Goal: Information Seeking & Learning: Learn about a topic

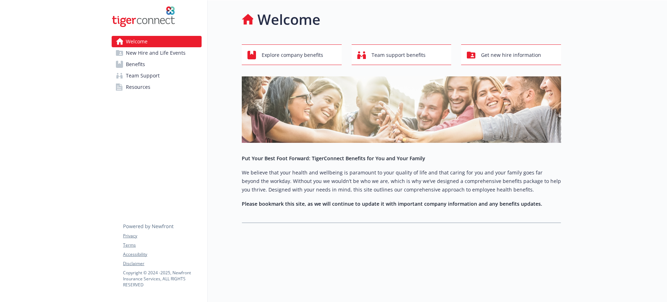
click at [150, 75] on span "Team Support" at bounding box center [143, 75] width 34 height 11
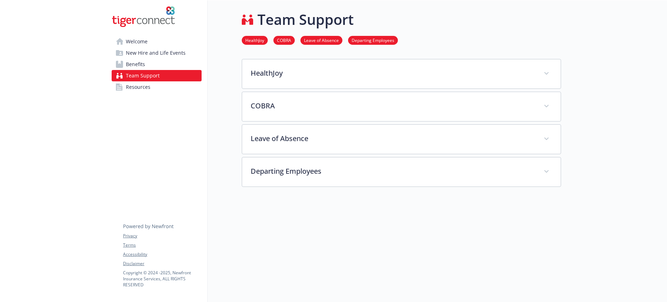
click at [159, 68] on link "Benefits" at bounding box center [157, 64] width 90 height 11
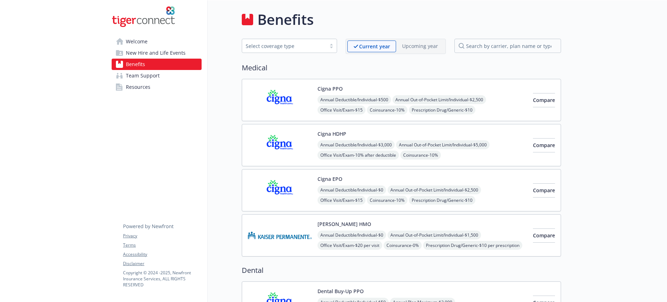
click at [152, 43] on link "Welcome" at bounding box center [157, 41] width 90 height 11
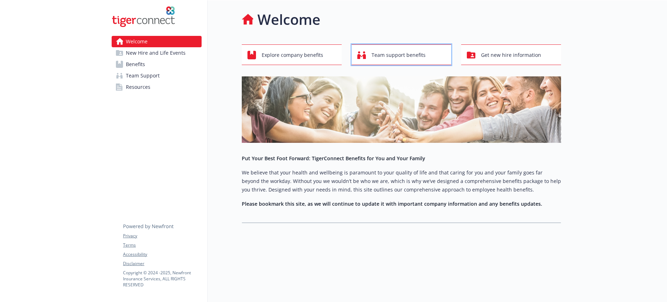
click at [370, 60] on div "Team support benefits" at bounding box center [402, 55] width 91 height 14
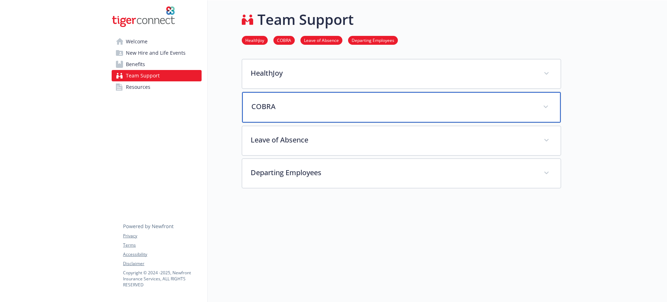
click at [521, 110] on p "COBRA" at bounding box center [392, 106] width 283 height 11
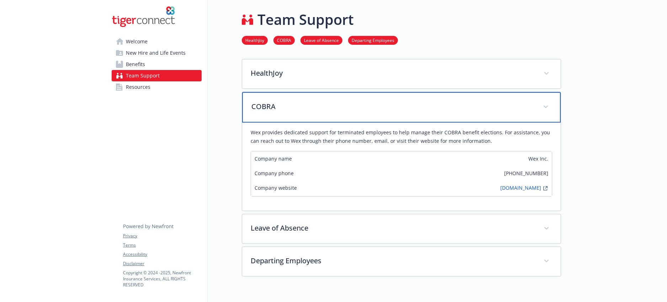
click at [521, 109] on p "COBRA" at bounding box center [392, 106] width 283 height 11
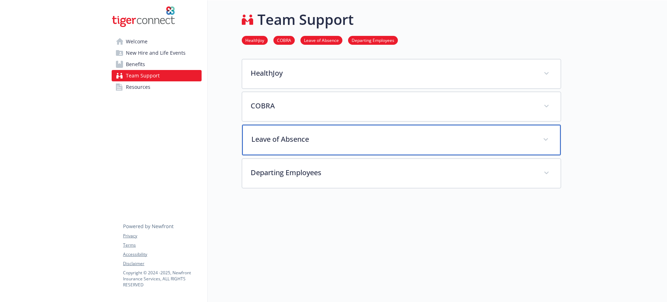
click at [521, 137] on p "Leave of Absence" at bounding box center [392, 139] width 283 height 11
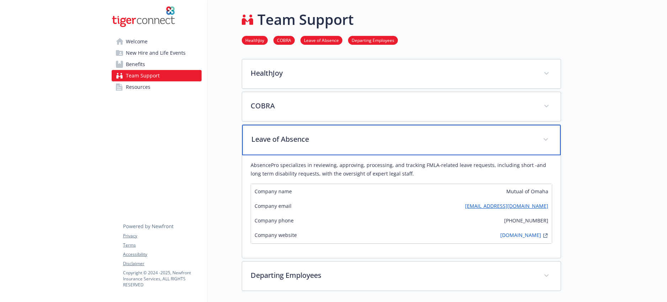
click at [521, 137] on p "Leave of Absence" at bounding box center [392, 139] width 283 height 11
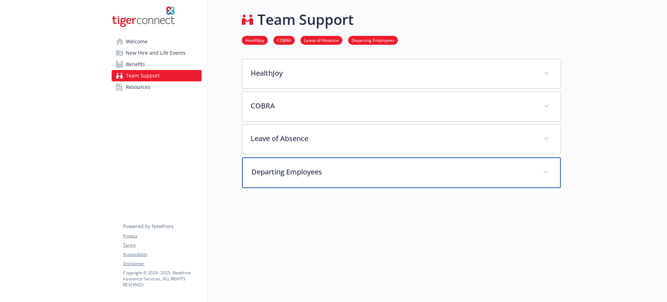
click at [524, 161] on div "Departing Employees" at bounding box center [401, 172] width 318 height 31
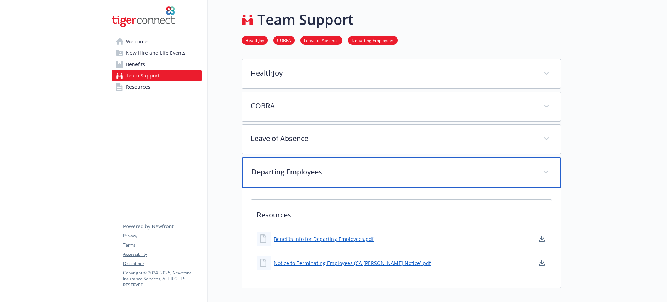
click at [524, 161] on div "Departing Employees" at bounding box center [401, 172] width 318 height 31
